Goal: Task Accomplishment & Management: Use online tool/utility

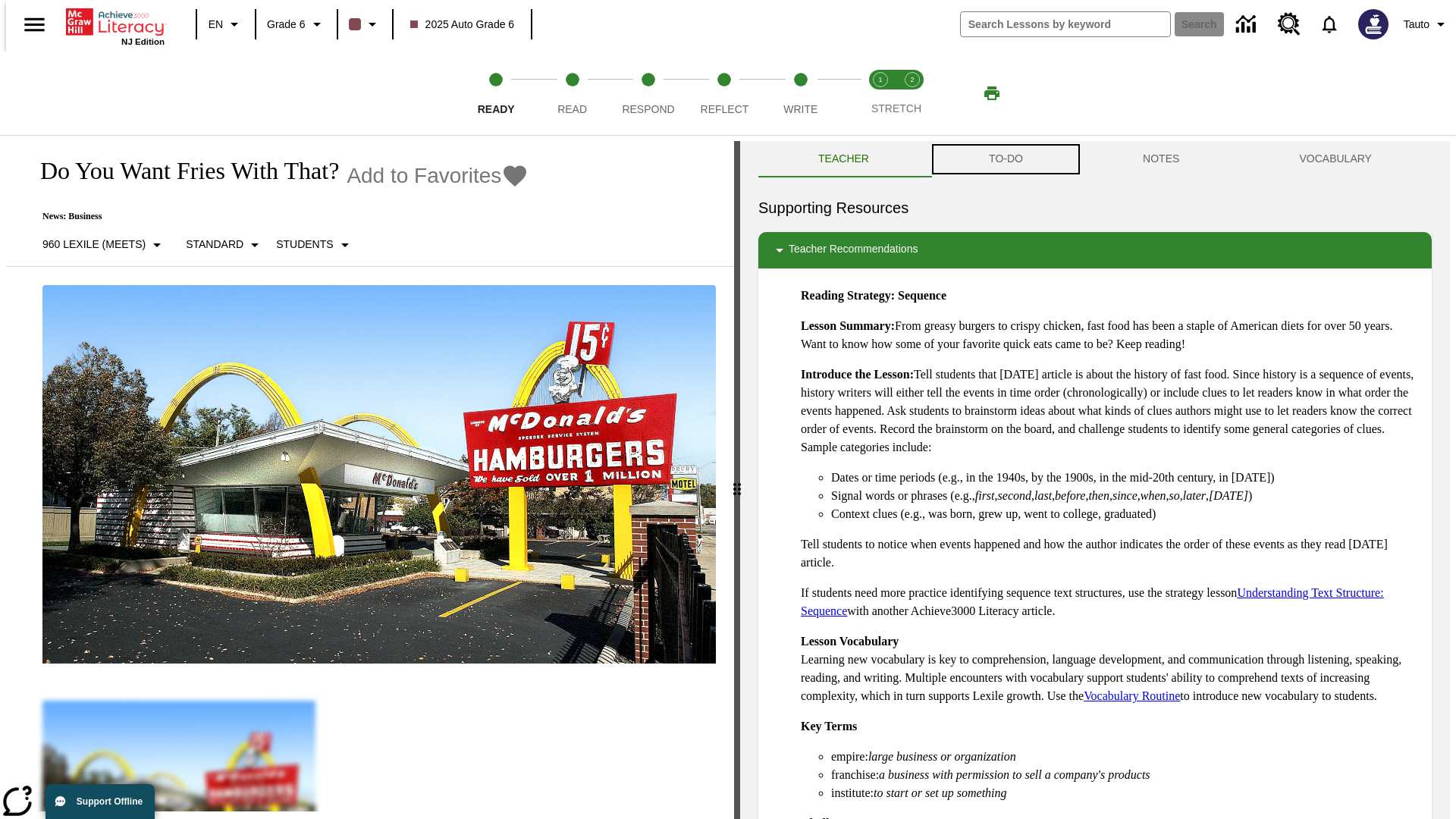
click at [1005, 159] on button "TO-DO" at bounding box center [1007, 159] width 154 height 37
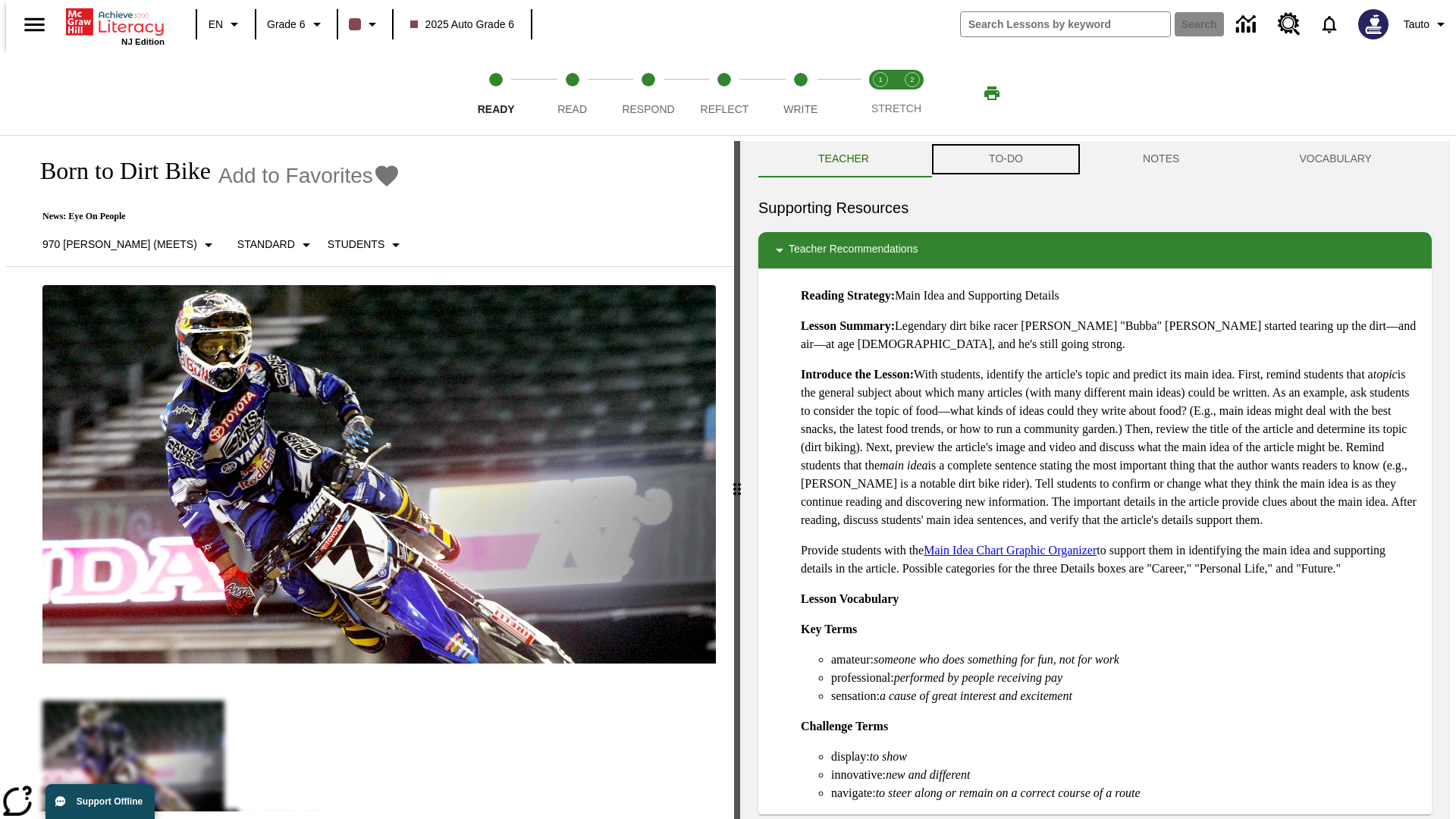
click at [1005, 159] on button "TO-DO" at bounding box center [1007, 159] width 154 height 37
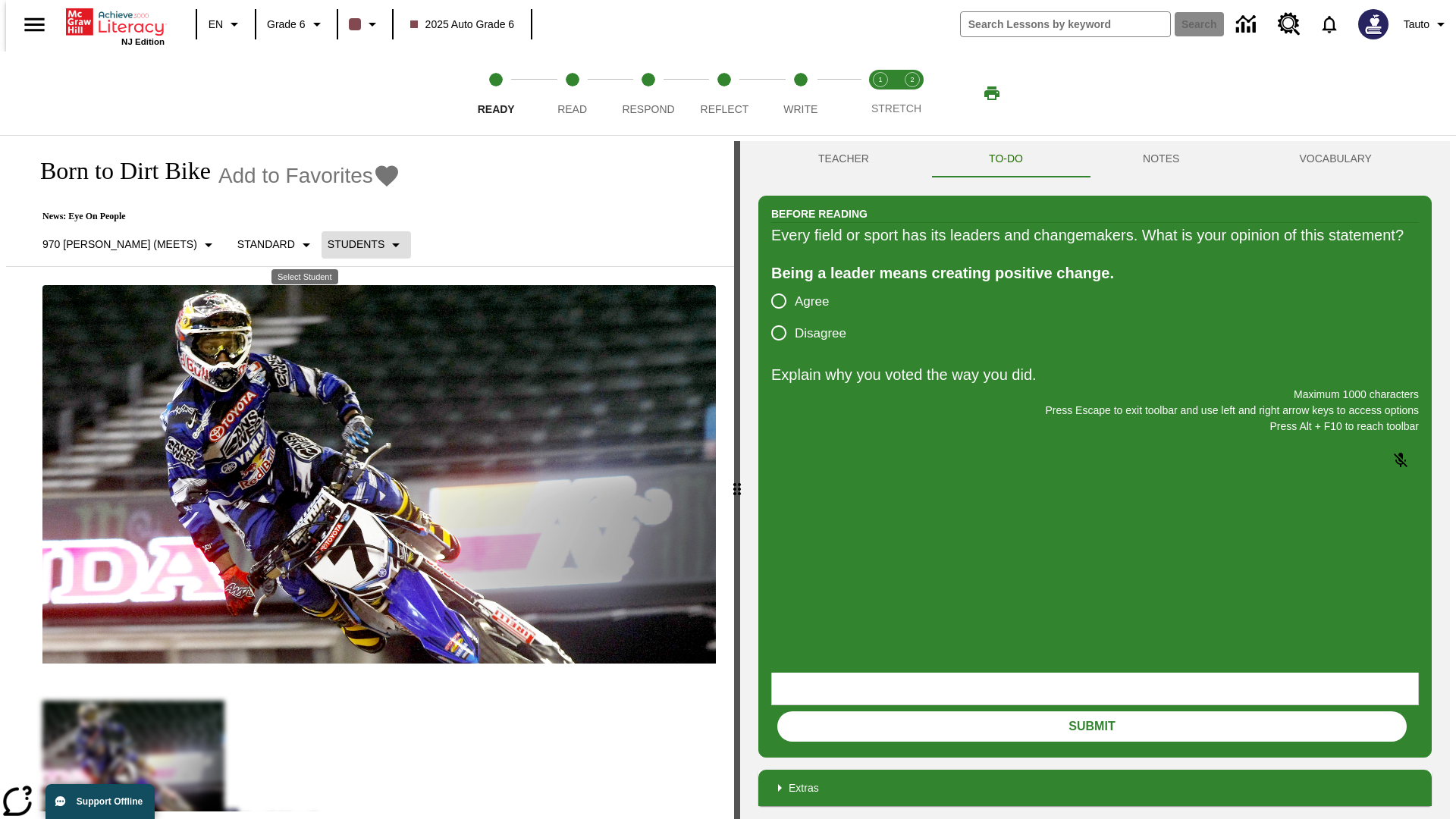
click at [328, 245] on p "Students" at bounding box center [355, 245] width 56 height 16
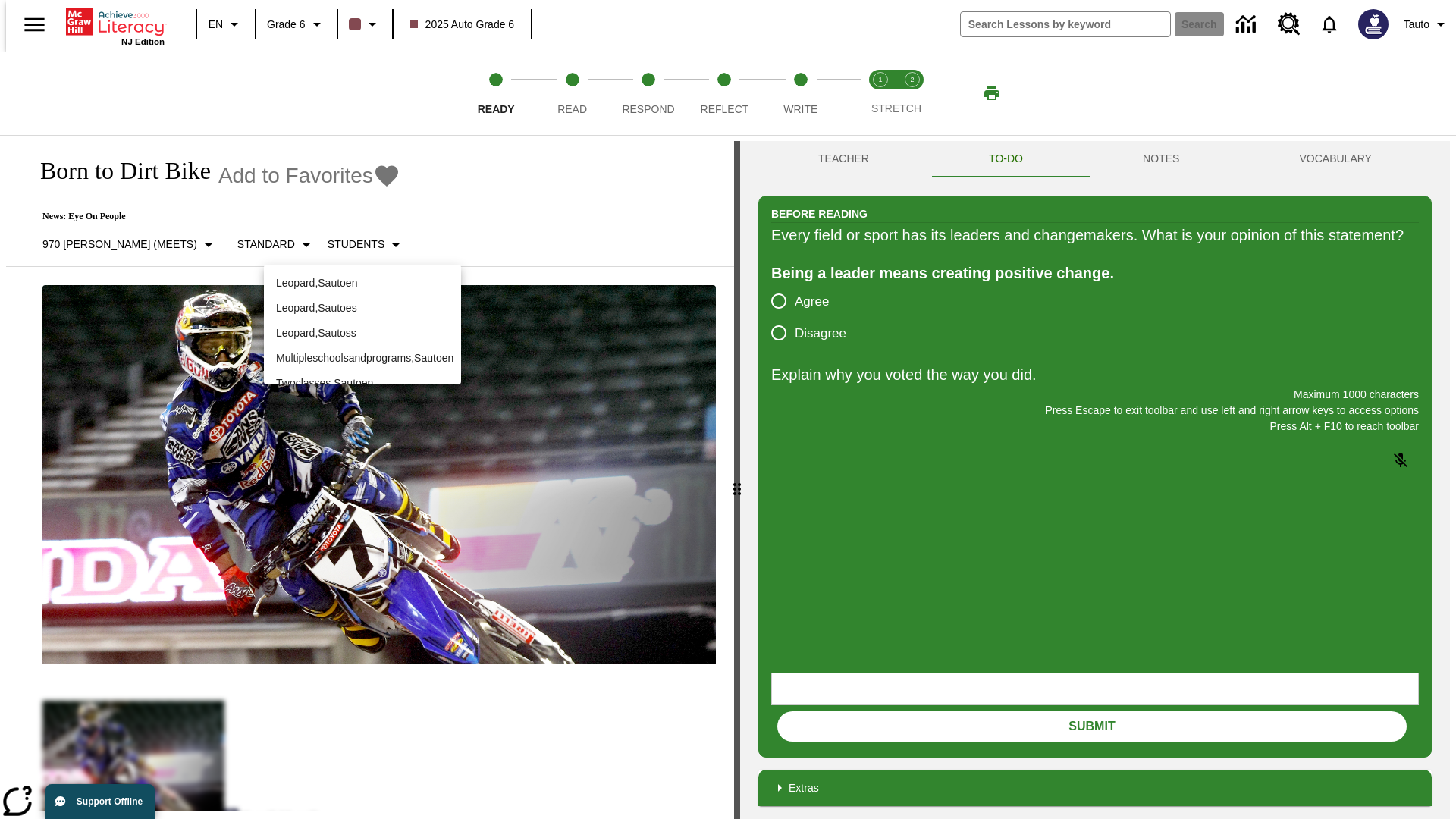
click at [362, 283] on p "Leopard , Sautoen" at bounding box center [362, 283] width 173 height 16
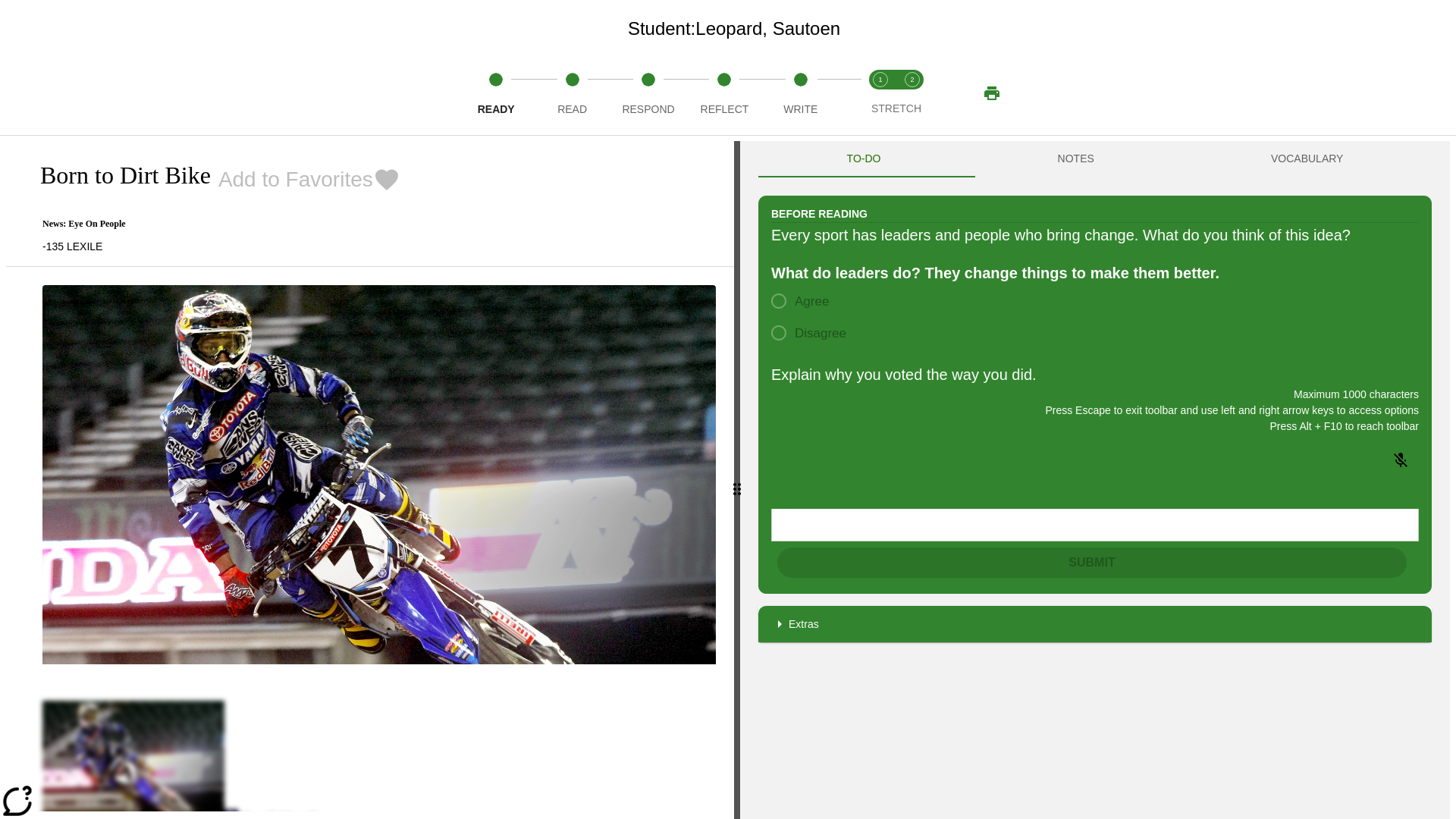
scroll to position [98, 0]
